Goal: Check status: Check status

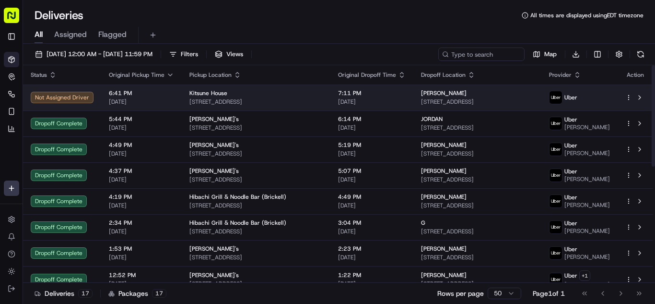
click at [161, 100] on span "[DATE]" at bounding box center [141, 102] width 65 height 8
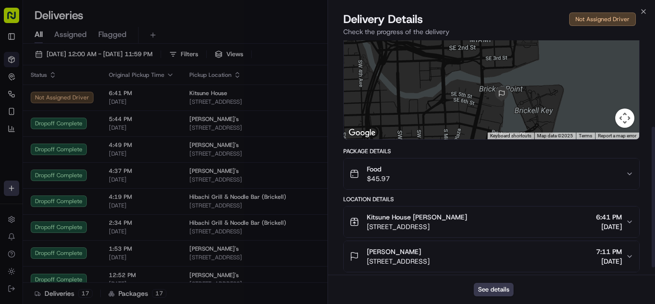
scroll to position [144, 0]
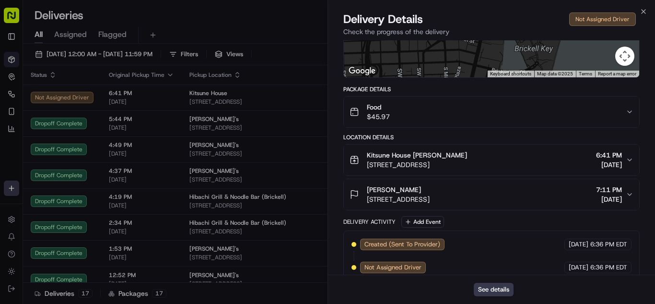
click at [446, 116] on div "Food $45.97" at bounding box center [488, 111] width 276 height 19
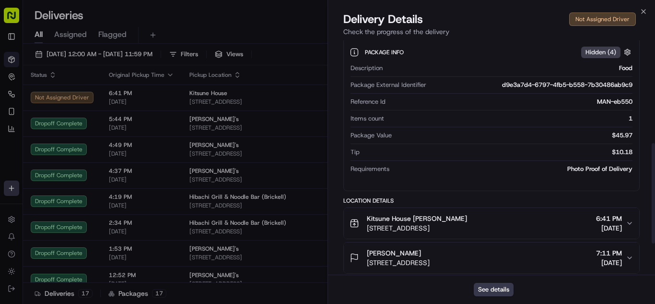
scroll to position [240, 0]
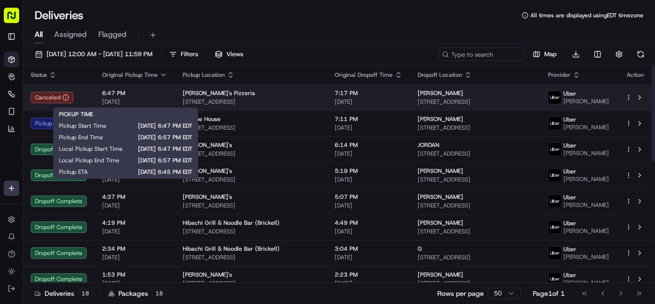
click at [159, 97] on div "6:47 PM [DATE]" at bounding box center [134, 97] width 65 height 16
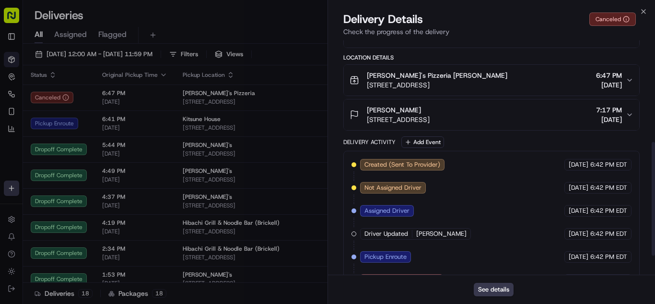
scroll to position [249, 0]
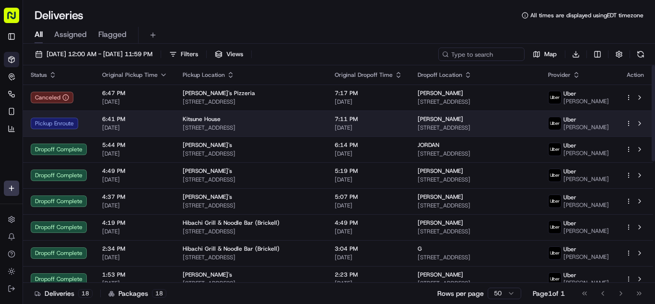
click at [153, 126] on span "[DATE]" at bounding box center [134, 128] width 65 height 8
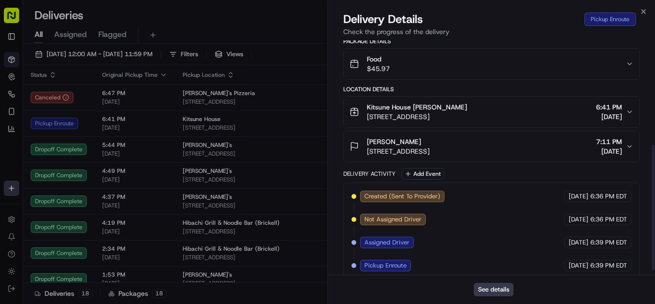
scroll to position [202, 0]
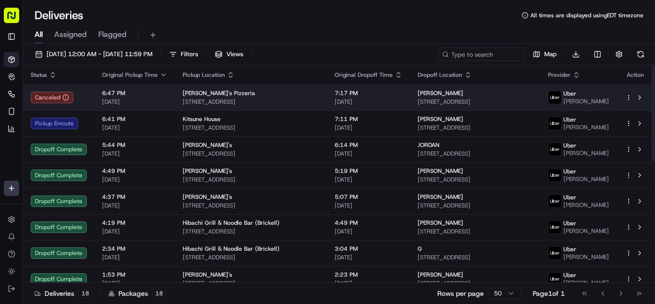
click at [141, 100] on span "[DATE]" at bounding box center [134, 102] width 65 height 8
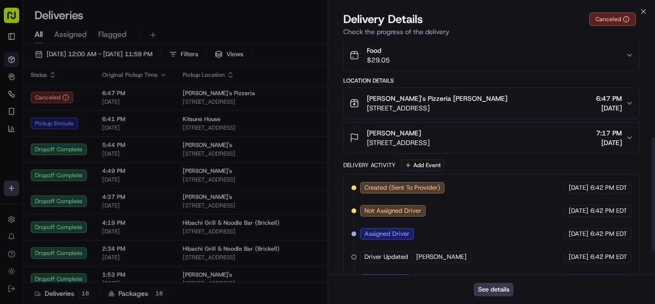
scroll to position [249, 0]
